Goal: Transaction & Acquisition: Purchase product/service

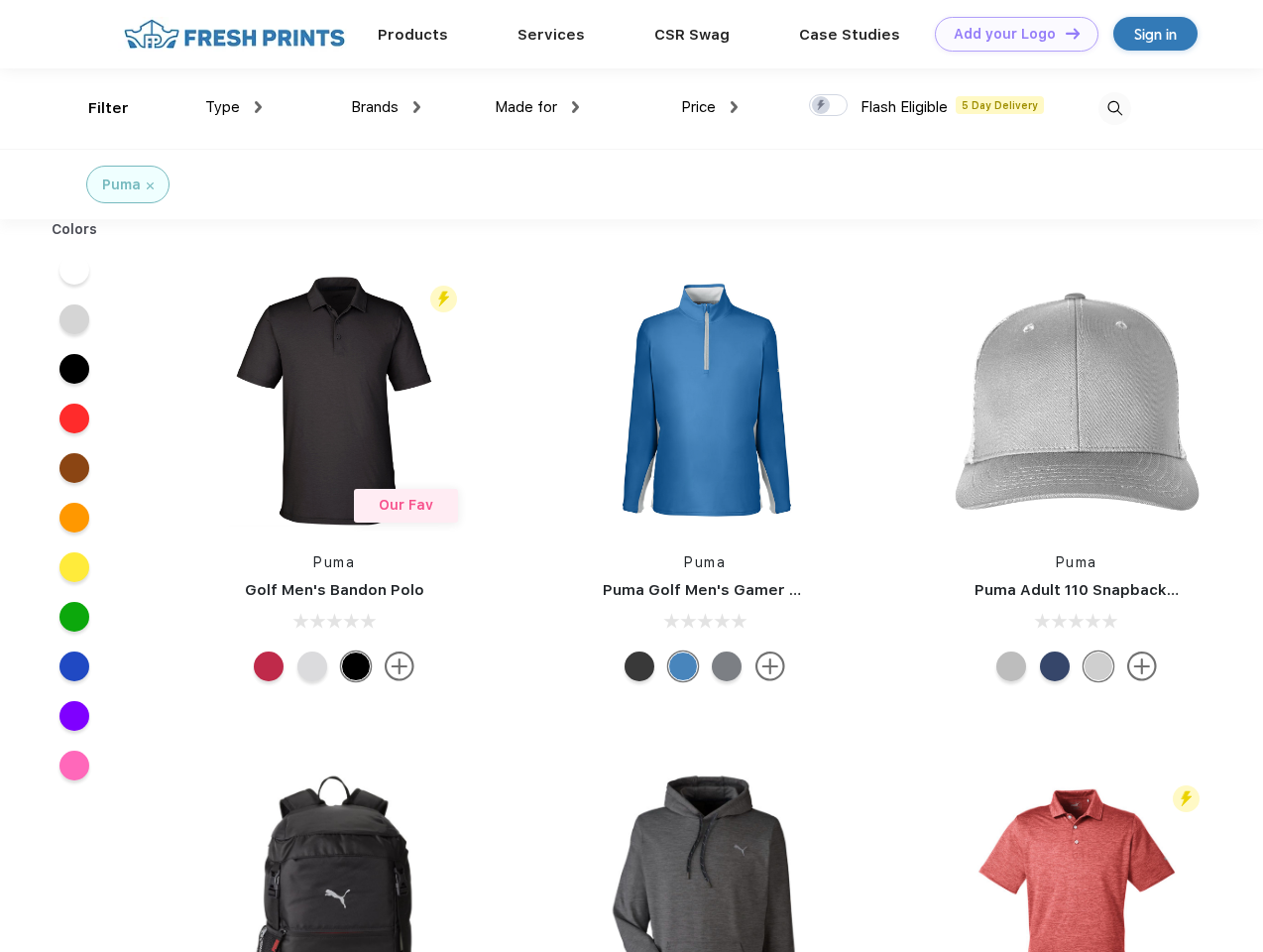
scroll to position [1, 0]
click at [1010, 34] on link "Add your Logo Design Tool" at bounding box center [1017, 34] width 164 height 35
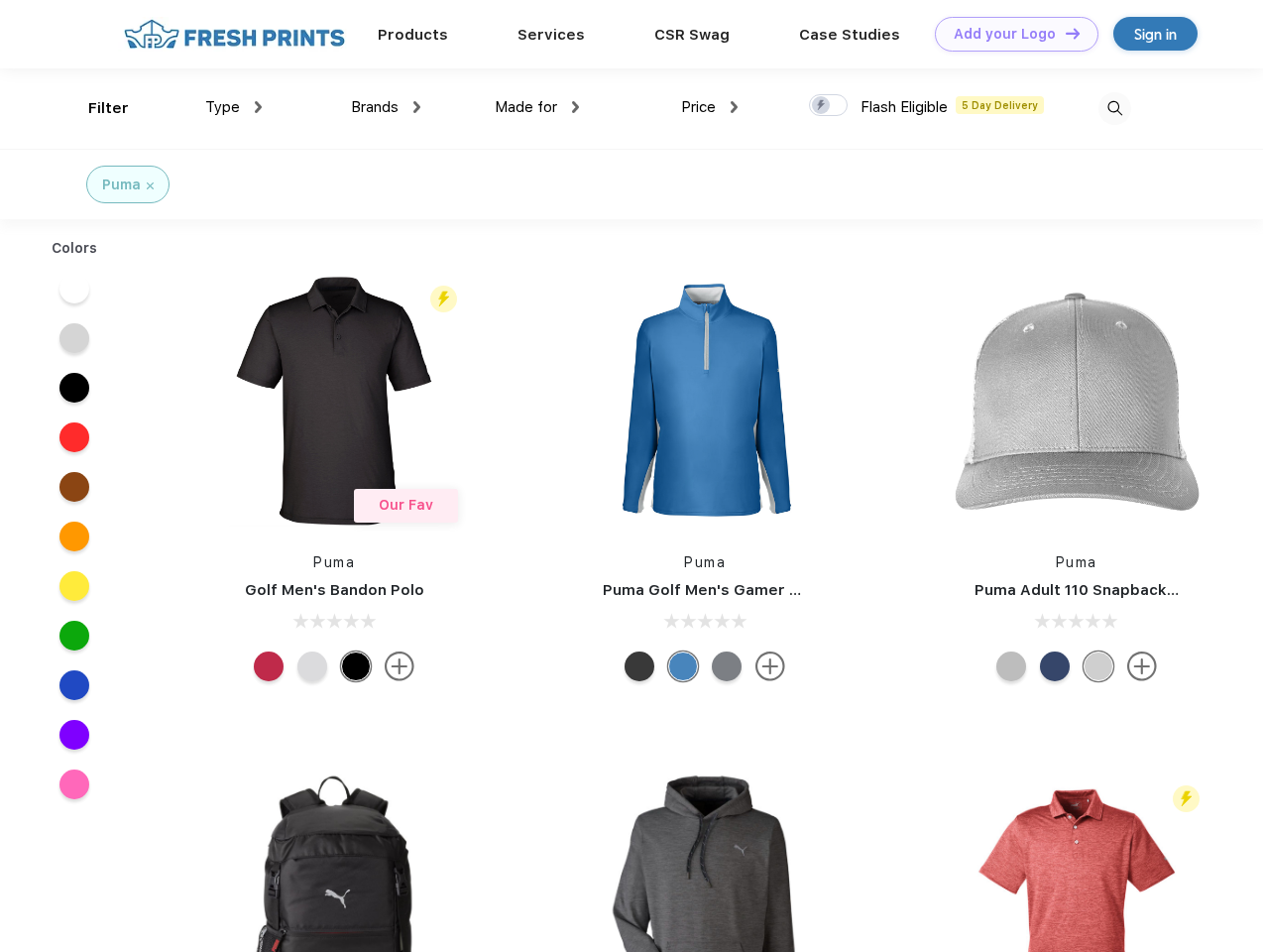
click at [0, 0] on div "Design Tool" at bounding box center [0, 0] width 0 height 0
click at [1063, 33] on link "Add your Logo Design Tool" at bounding box center [1017, 34] width 164 height 35
click at [95, 108] on div "Filter" at bounding box center [108, 108] width 41 height 23
click at [234, 107] on span "Type" at bounding box center [223, 107] width 35 height 18
click at [386, 107] on span "Brands" at bounding box center [375, 107] width 48 height 18
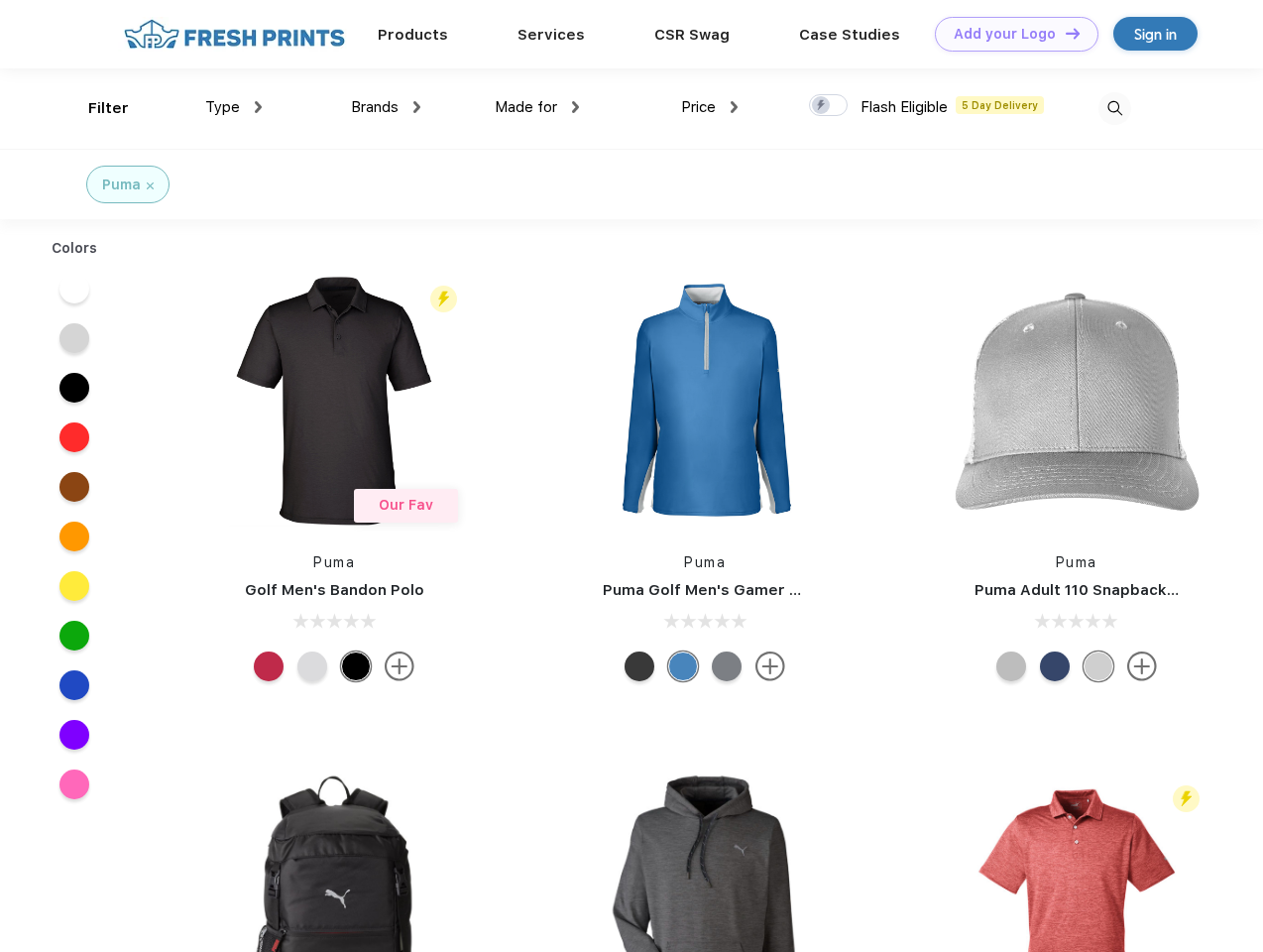
click at [538, 107] on span "Made for" at bounding box center [526, 107] width 63 height 18
click at [710, 107] on span "Price" at bounding box center [698, 107] width 35 height 18
click at [829, 106] on div at bounding box center [828, 105] width 39 height 22
click at [822, 106] on input "checkbox" at bounding box center [815, 99] width 13 height 13
click at [1114, 108] on img at bounding box center [1114, 108] width 33 height 33
